Goal: Task Accomplishment & Management: Complete application form

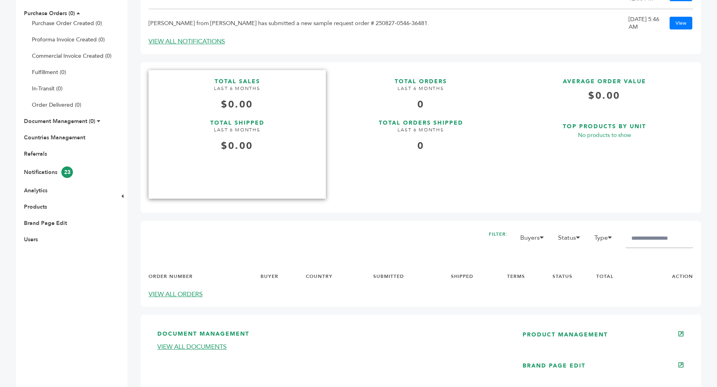
scroll to position [188, 0]
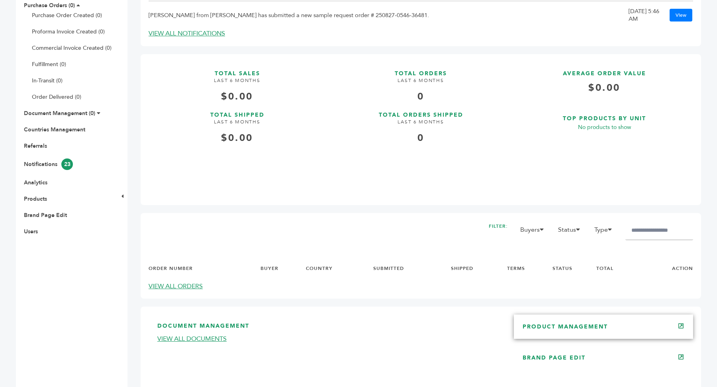
click at [562, 330] on link "PRODUCT MANAGEMENT" at bounding box center [565, 327] width 85 height 8
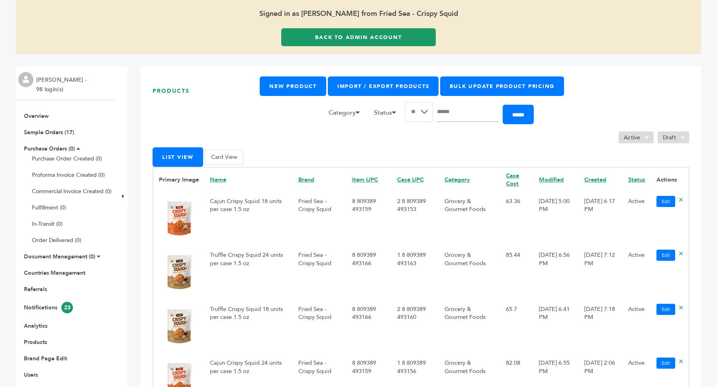
scroll to position [43, 0]
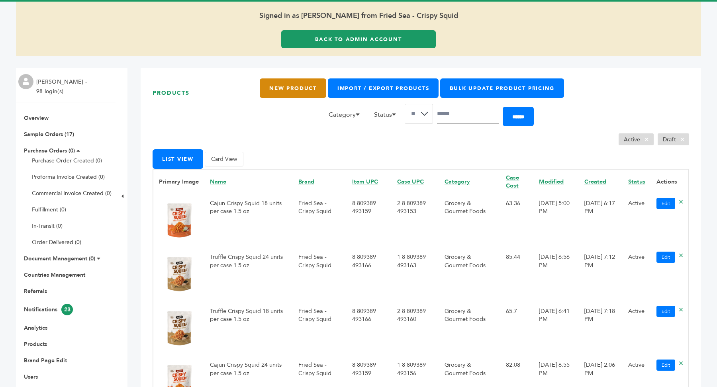
click at [301, 92] on link "New Product" at bounding box center [293, 88] width 66 height 20
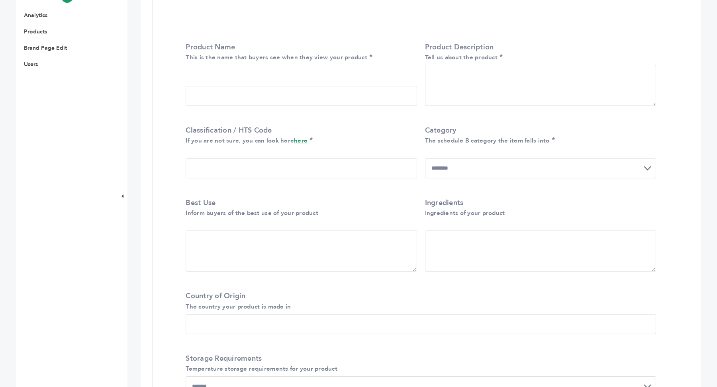
scroll to position [377, 0]
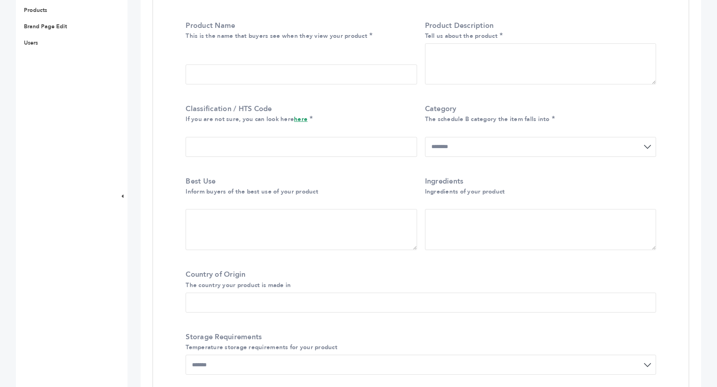
click at [526, 146] on select "**********" at bounding box center [540, 147] width 231 height 20
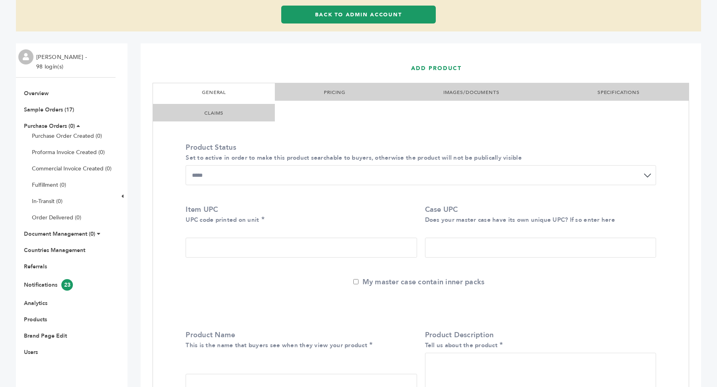
scroll to position [0, 0]
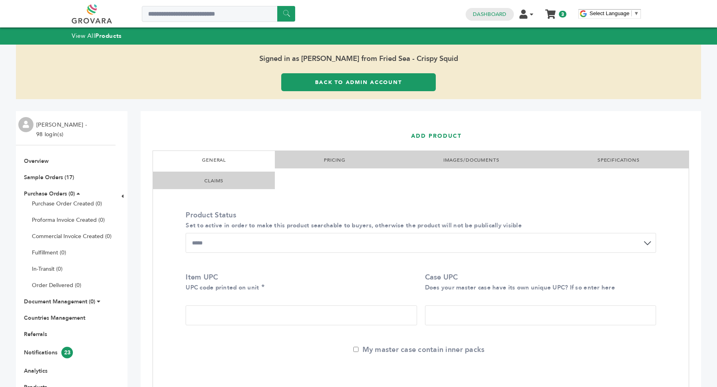
click at [341, 158] on link "PRICING" at bounding box center [334, 160] width 21 height 6
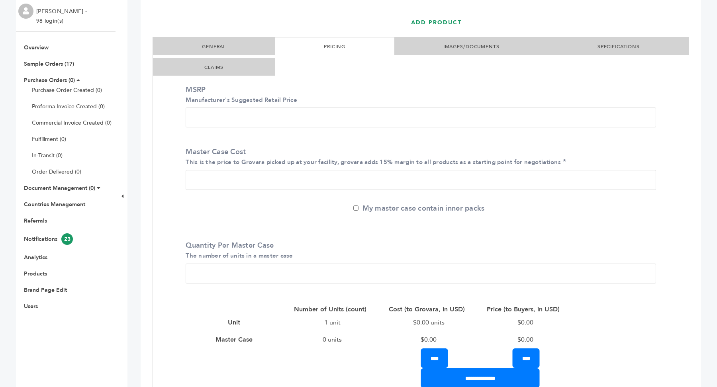
scroll to position [129, 0]
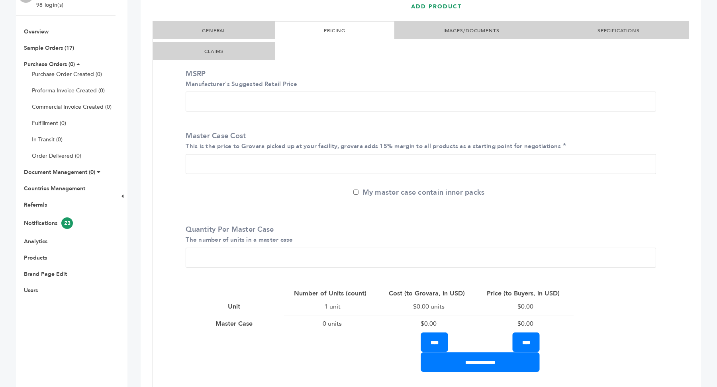
drag, startPoint x: 216, startPoint y: 106, endPoint x: 182, endPoint y: 104, distance: 33.5
click at [182, 104] on div "MSRP Manufacturer's Suggested Retail Price" at bounding box center [421, 92] width 482 height 58
type input "*"
drag, startPoint x: 184, startPoint y: 136, endPoint x: 251, endPoint y: 140, distance: 67.1
click at [251, 140] on div "Master Case Cost This is the price to Grovara picked up at your facility, grova…" at bounding box center [421, 154] width 482 height 58
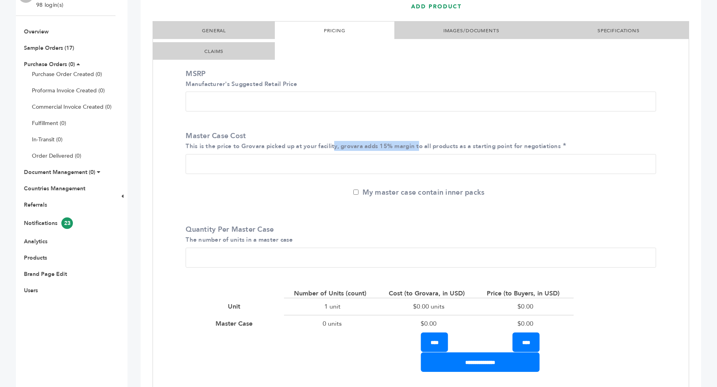
drag, startPoint x: 335, startPoint y: 147, endPoint x: 420, endPoint y: 147, distance: 84.5
click at [420, 147] on small "This is the price to Grovara picked up at your facility, grovara adds 15% margi…" at bounding box center [373, 146] width 375 height 8
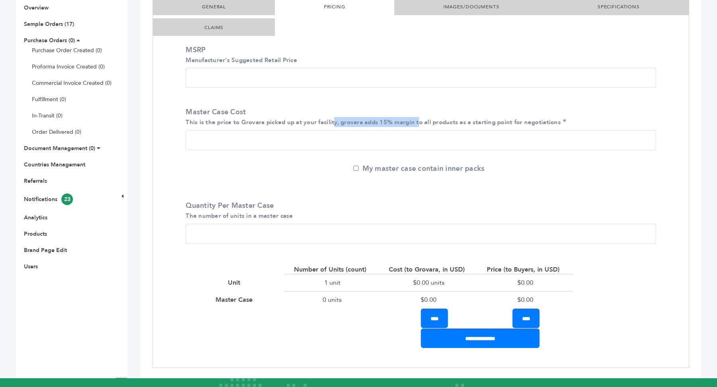
scroll to position [153, 0]
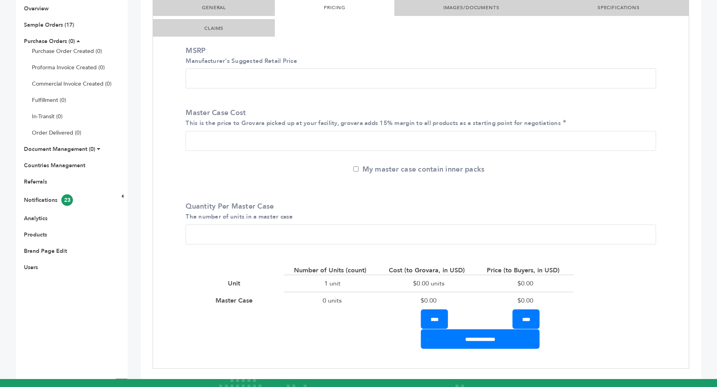
click at [207, 234] on input "*" at bounding box center [421, 235] width 471 height 20
type input "**"
click at [210, 135] on input "Master Case Cost This is the price to Grovara picked up at your facility, grova…" at bounding box center [421, 141] width 471 height 20
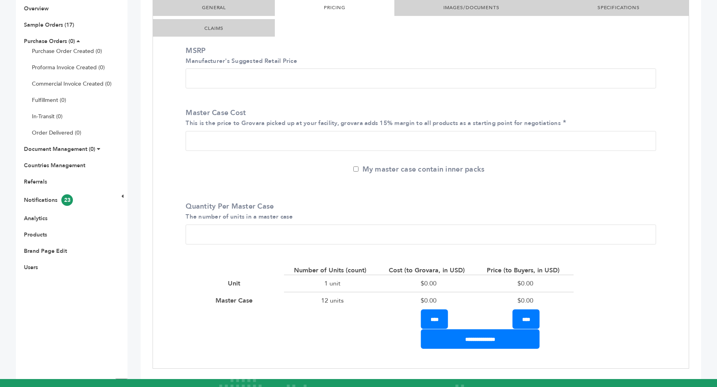
click at [210, 135] on input "Master Case Cost This is the price to Grovara picked up at your facility, grova…" at bounding box center [421, 141] width 471 height 20
type input "**"
click at [207, 174] on div "My master case contain inner packs" at bounding box center [421, 176] width 482 height 22
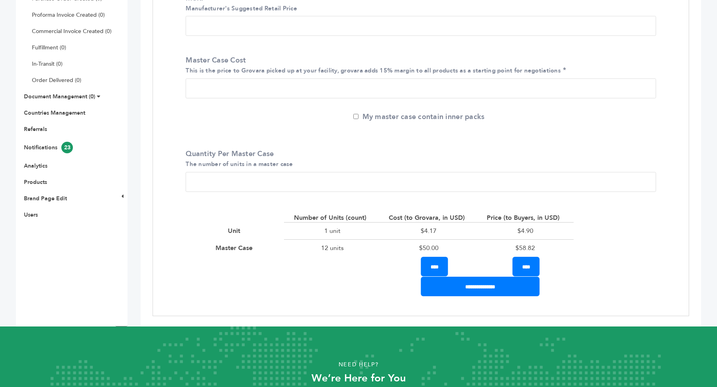
scroll to position [224, 0]
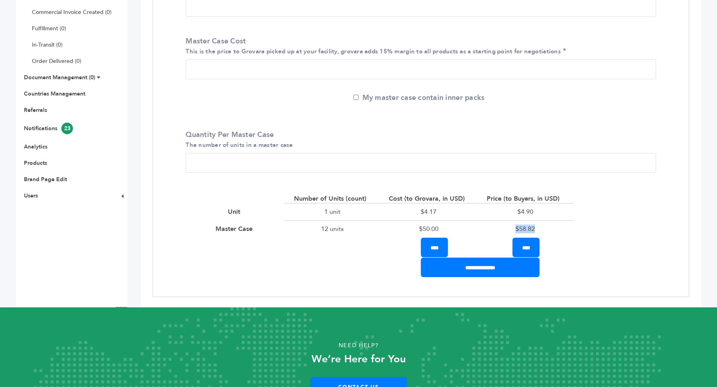
drag, startPoint x: 515, startPoint y: 229, endPoint x: 546, endPoint y: 229, distance: 31.1
click at [546, 229] on div "$58.82" at bounding box center [525, 228] width 96 height 17
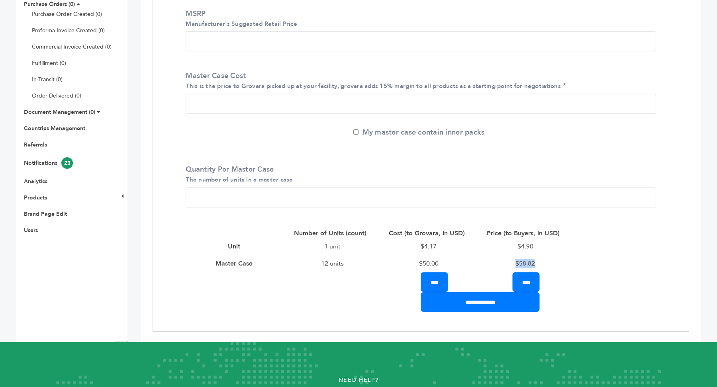
scroll to position [184, 0]
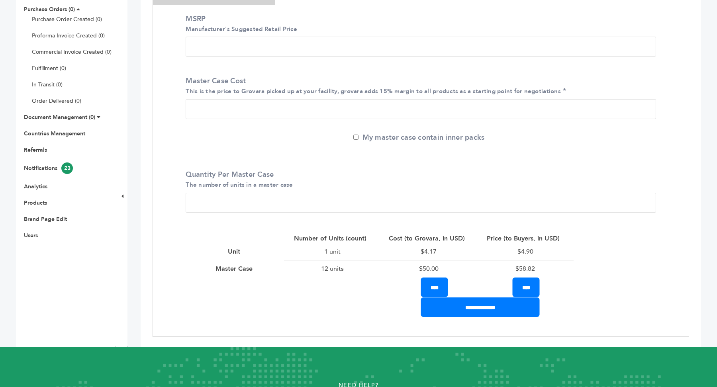
drag, startPoint x: 382, startPoint y: 89, endPoint x: 406, endPoint y: 90, distance: 23.1
click at [406, 90] on small "This is the price to Grovara picked up at your facility, grovara adds 15% margi…" at bounding box center [373, 91] width 375 height 8
click at [406, 99] on input "**" at bounding box center [421, 109] width 471 height 20
drag, startPoint x: 379, startPoint y: 90, endPoint x: 432, endPoint y: 92, distance: 52.6
click at [432, 92] on small "This is the price to Grovara picked up at your facility, grovara adds 15% margi…" at bounding box center [373, 91] width 375 height 8
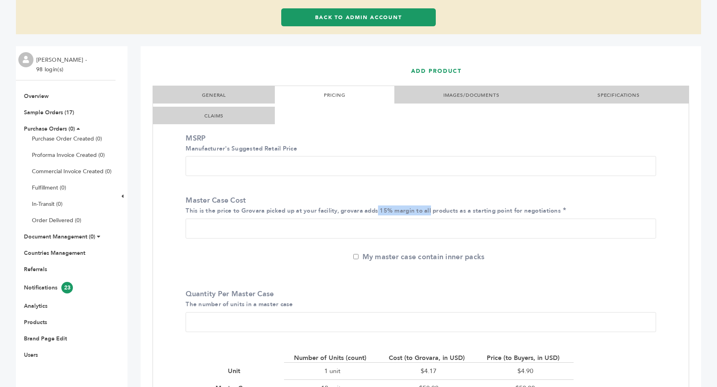
scroll to position [26, 0]
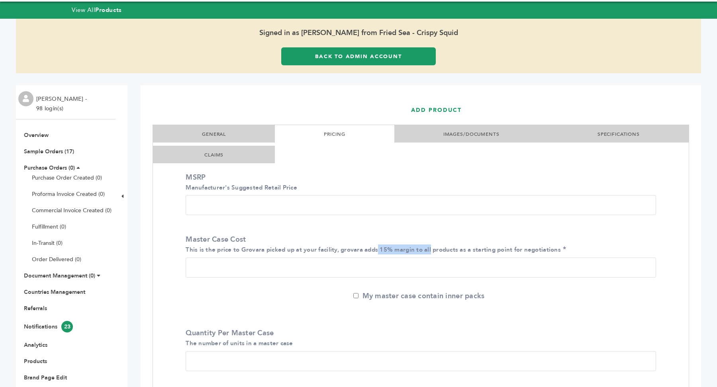
click at [459, 133] on link "IMAGES/DOCUMENTS" at bounding box center [471, 134] width 56 height 6
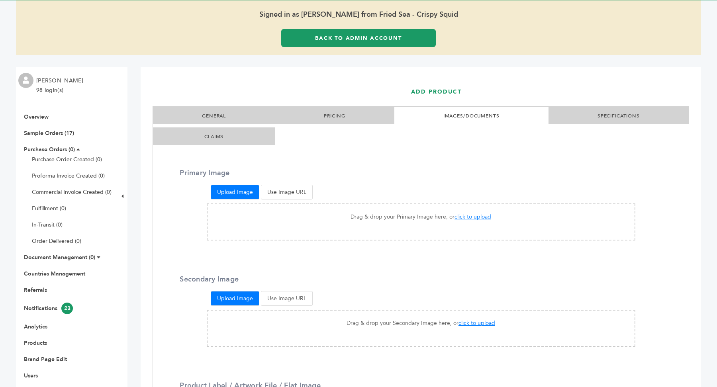
scroll to position [31, 0]
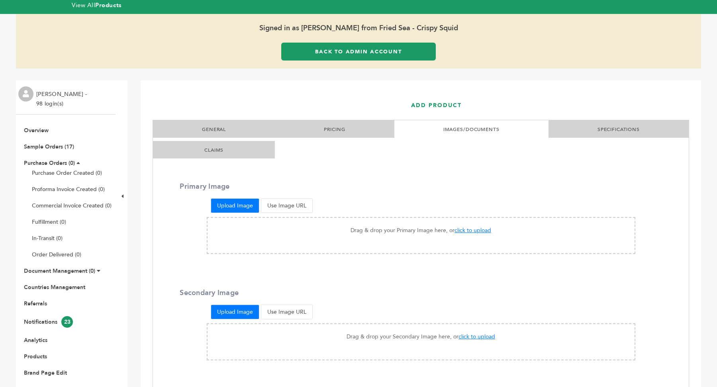
click at [609, 132] on link "SPECIFICATIONS" at bounding box center [619, 129] width 42 height 6
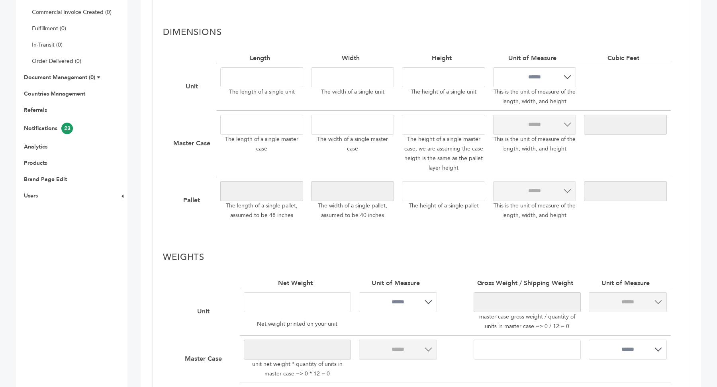
scroll to position [245, 0]
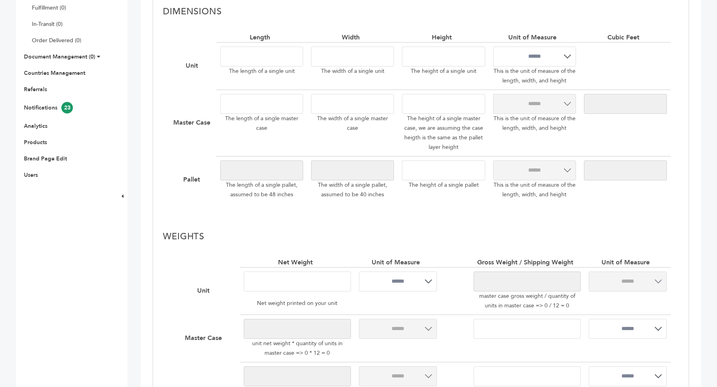
click at [378, 170] on div "**********" at bounding box center [421, 118] width 500 height 170
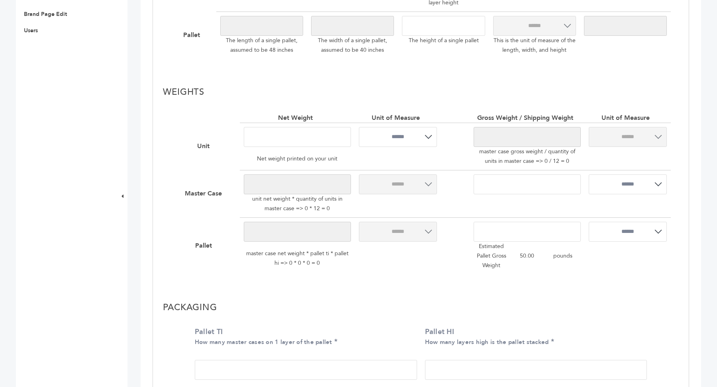
scroll to position [400, 0]
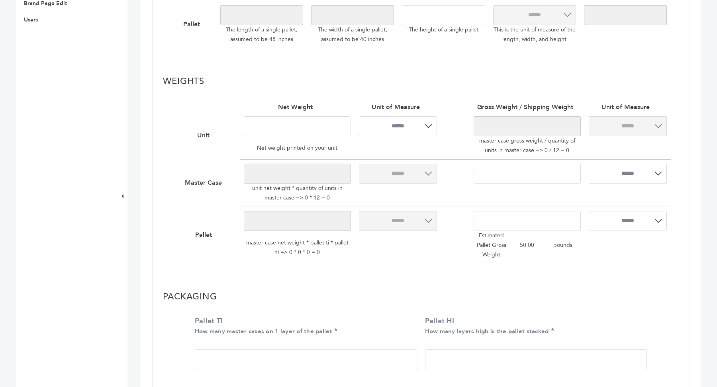
type input "*"
click at [302, 131] on input "number" at bounding box center [297, 126] width 107 height 20
click at [424, 265] on div "**********" at bounding box center [421, 183] width 516 height 176
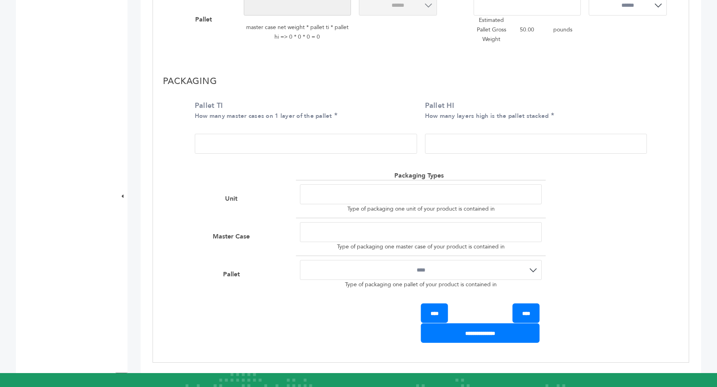
scroll to position [618, 0]
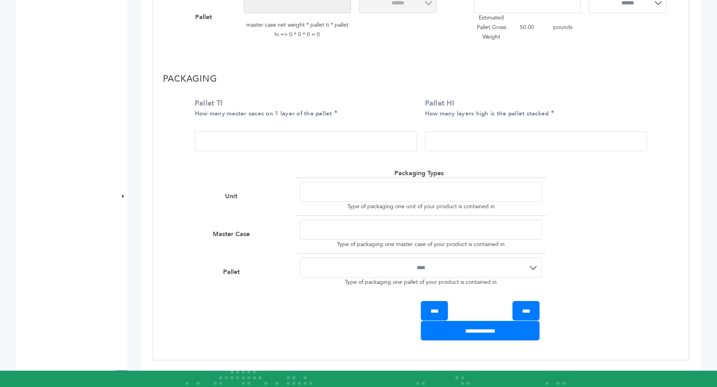
click at [246, 136] on input "Pallet TI How many master cases on 1 layer of the pallet" at bounding box center [306, 141] width 222 height 20
type input "*"
click at [483, 139] on input "Pallet HI How many layers high is the pallet stacked" at bounding box center [536, 141] width 222 height 20
type input "*"
drag, startPoint x: 196, startPoint y: 112, endPoint x: 328, endPoint y: 120, distance: 132.1
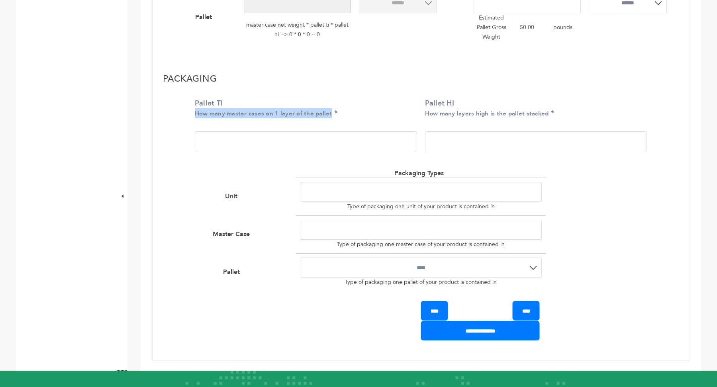
click at [328, 120] on div "Pallet TI How many master cases on 1 layer of the pallet *" at bounding box center [306, 124] width 222 height 53
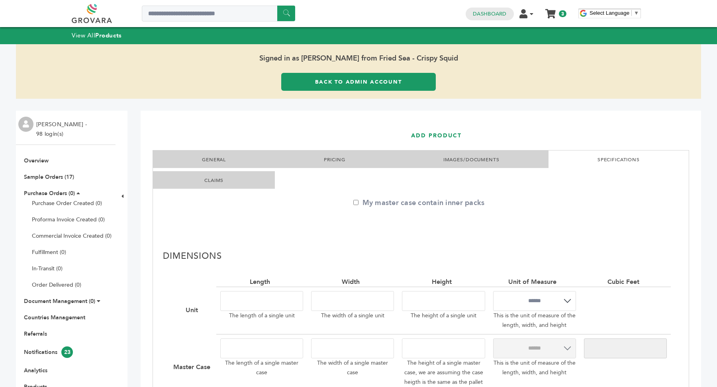
scroll to position [0, 0]
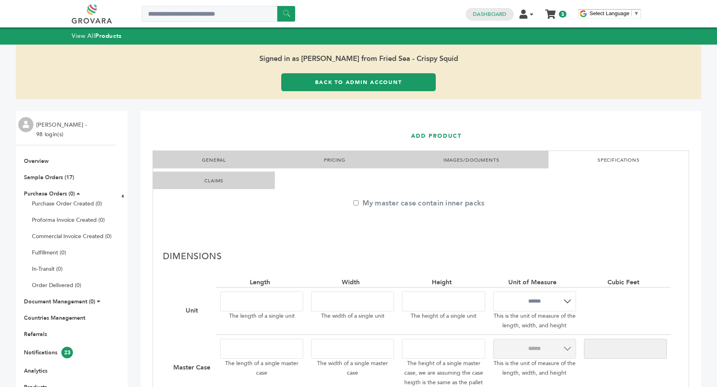
click at [219, 157] on link "GENERAL" at bounding box center [214, 160] width 24 height 6
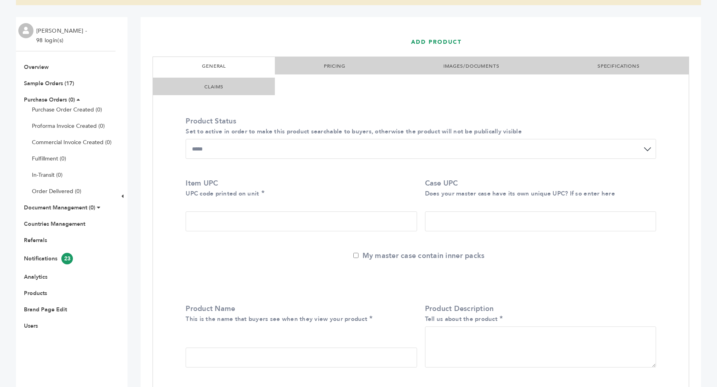
scroll to position [104, 0]
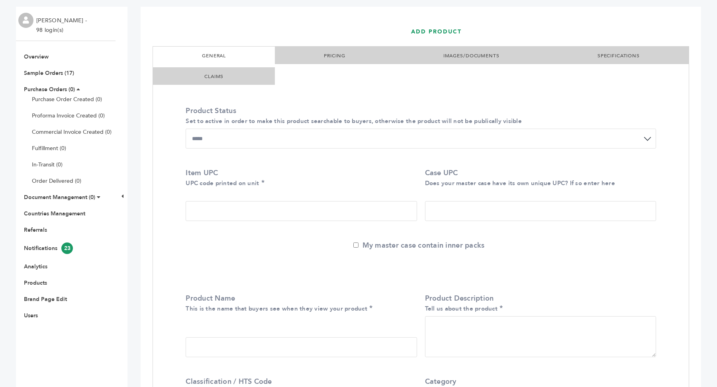
click at [207, 138] on select "**********" at bounding box center [421, 139] width 471 height 20
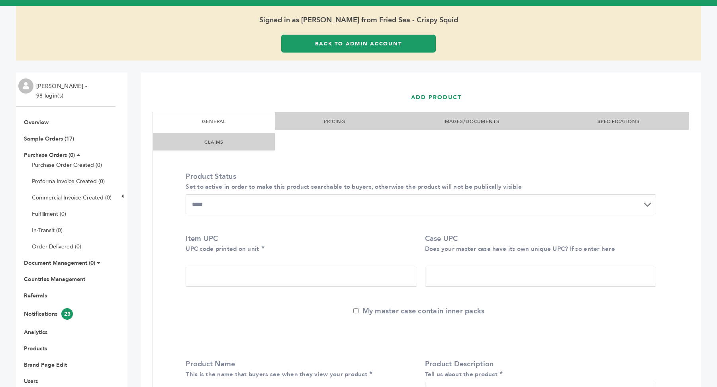
scroll to position [0, 0]
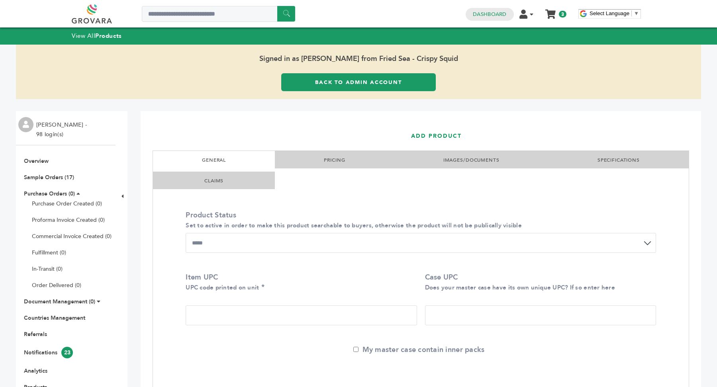
click at [398, 84] on link "Back to Admin Account" at bounding box center [358, 82] width 155 height 18
